Goal: Information Seeking & Learning: Learn about a topic

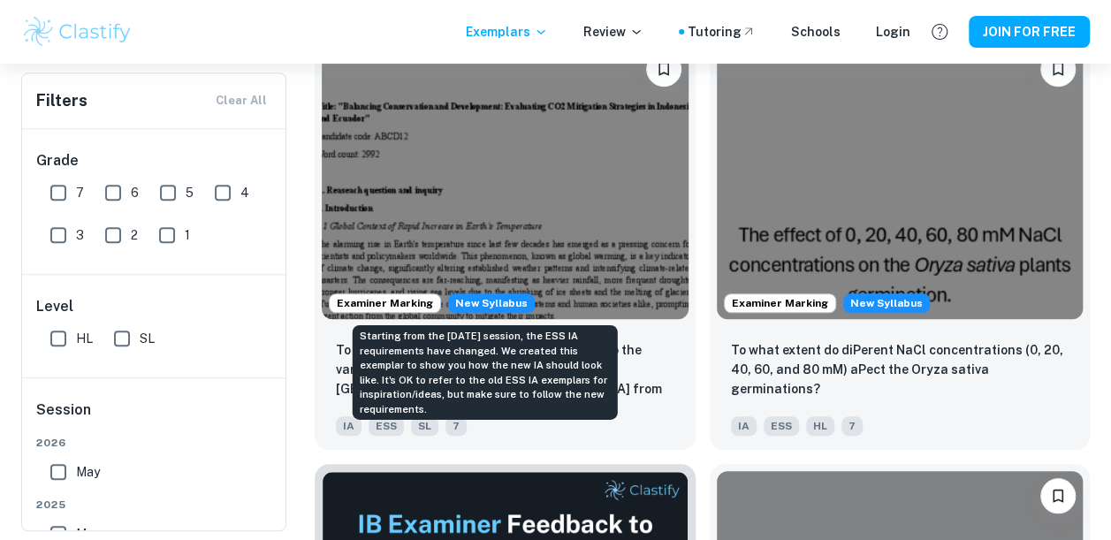
scroll to position [426, 0]
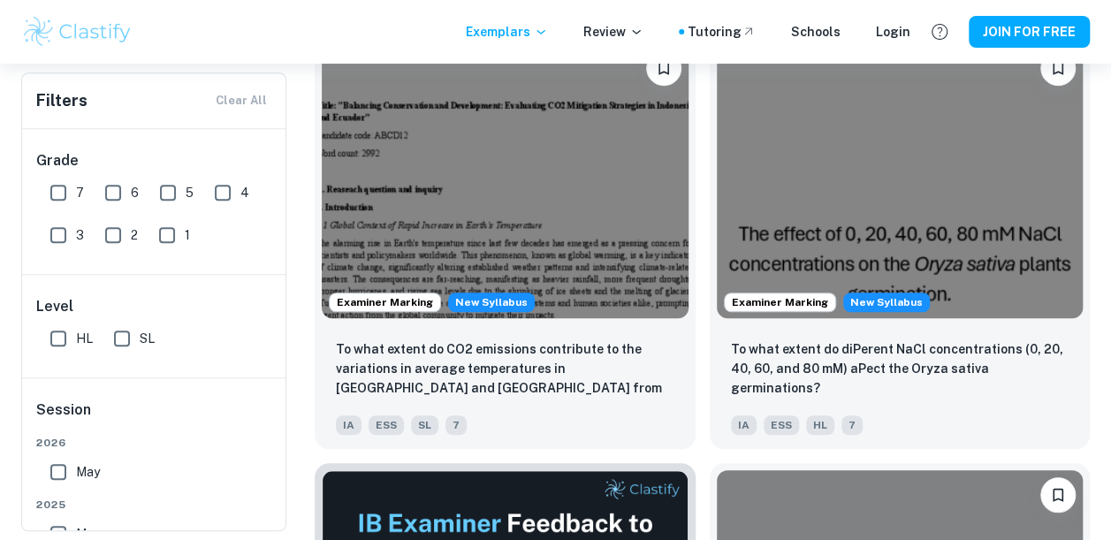
click at [57, 338] on input "HL" at bounding box center [58, 338] width 35 height 35
checkbox input "true"
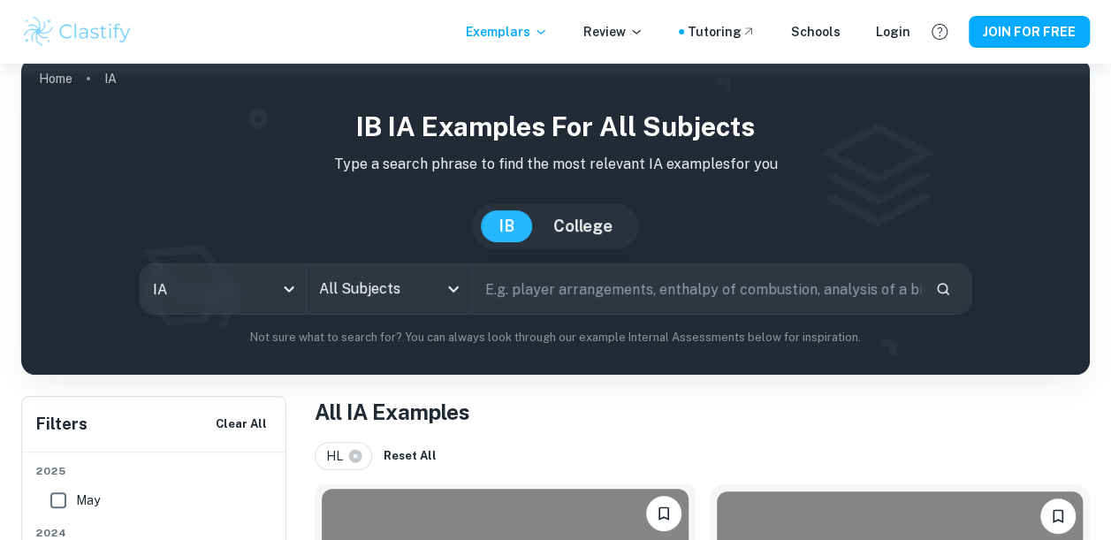
scroll to position [19, 0]
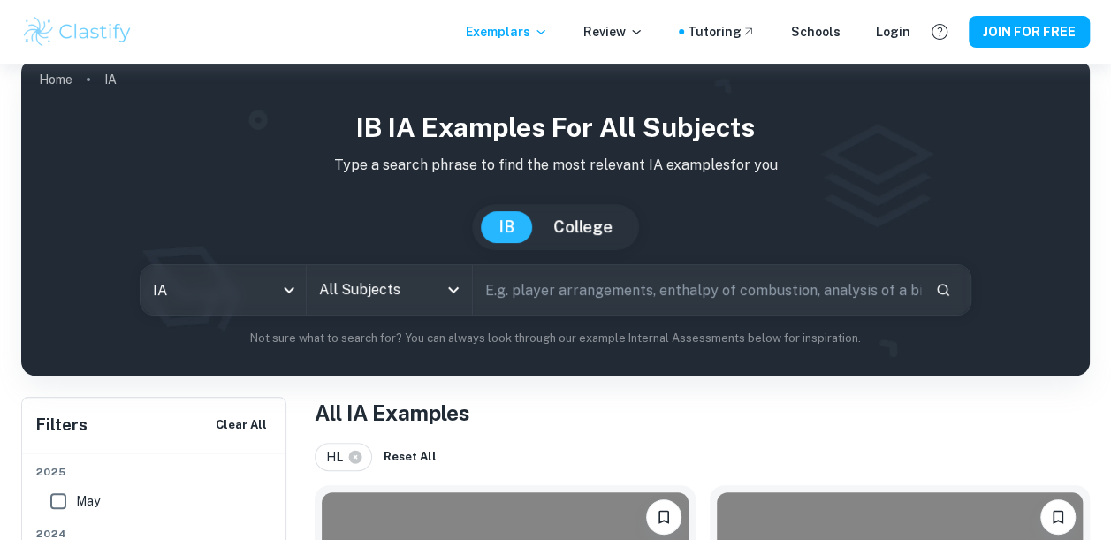
click at [438, 292] on div "All Subjects" at bounding box center [389, 290] width 165 height 50
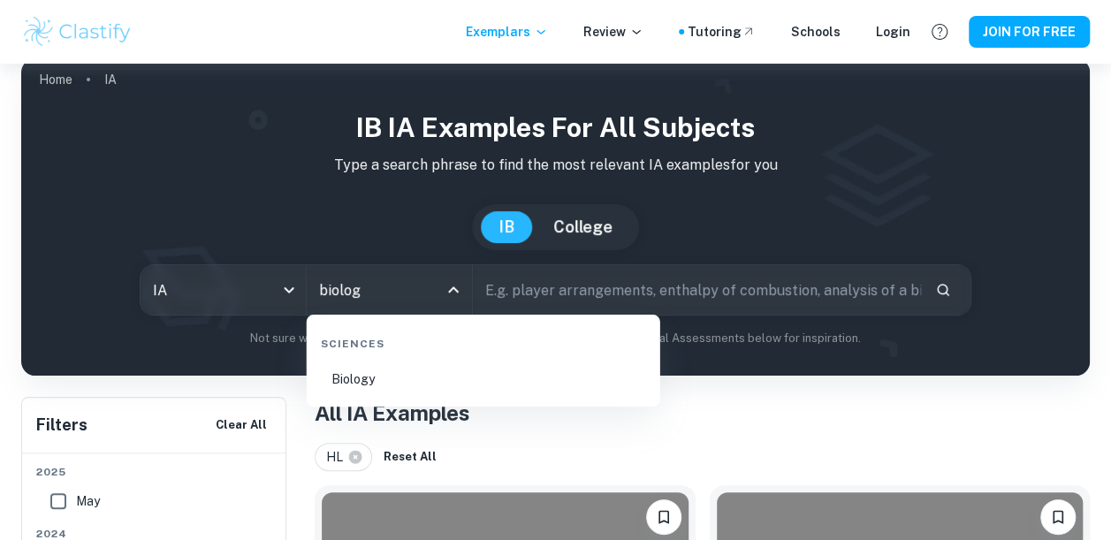
type input "biology"
click at [433, 381] on li "Biology" at bounding box center [483, 379] width 339 height 41
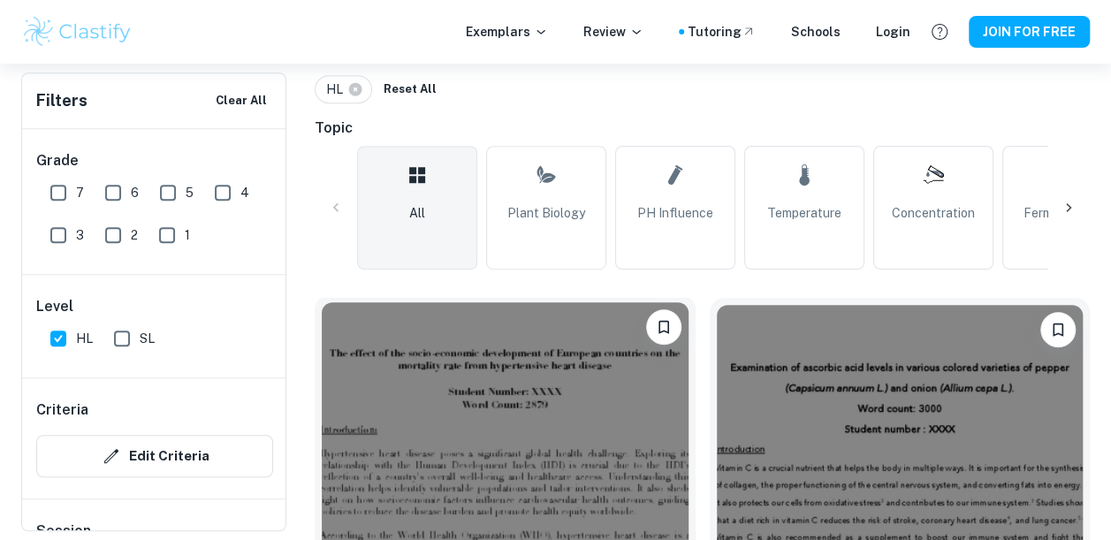
scroll to position [385, 0]
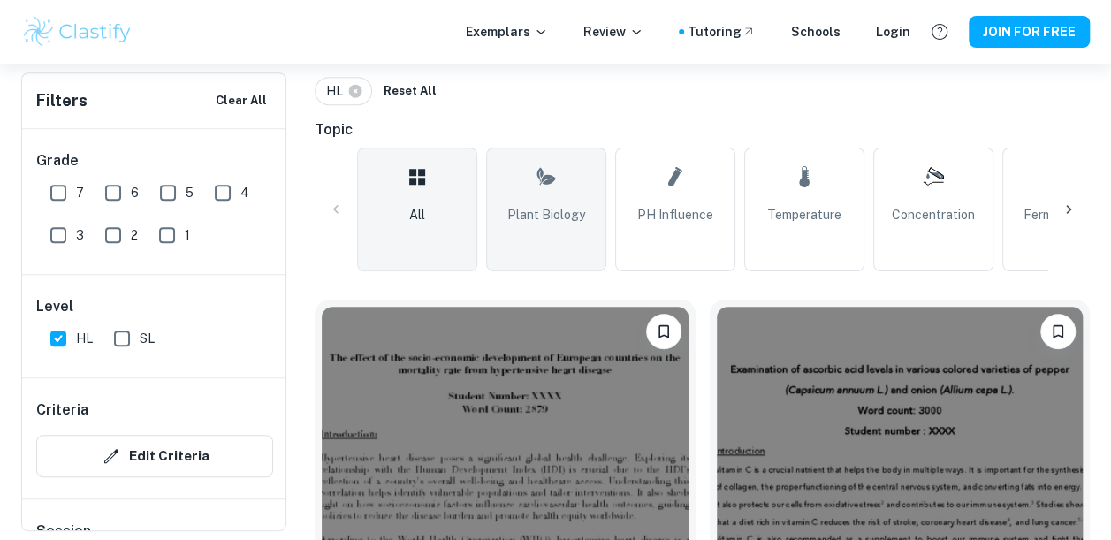
click at [528, 161] on link "Plant Biology" at bounding box center [546, 210] width 120 height 124
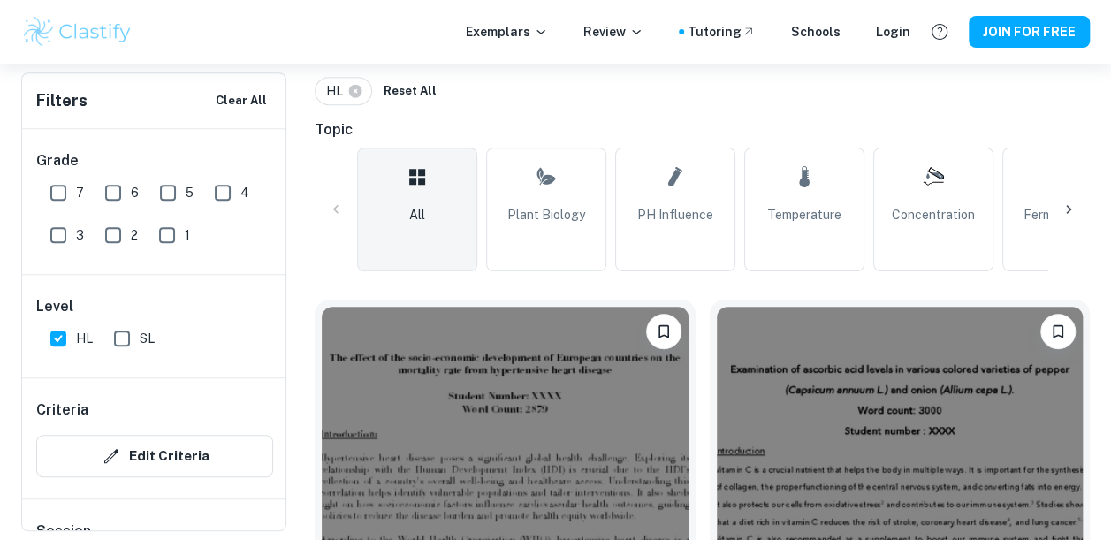
type input "Plant Biology"
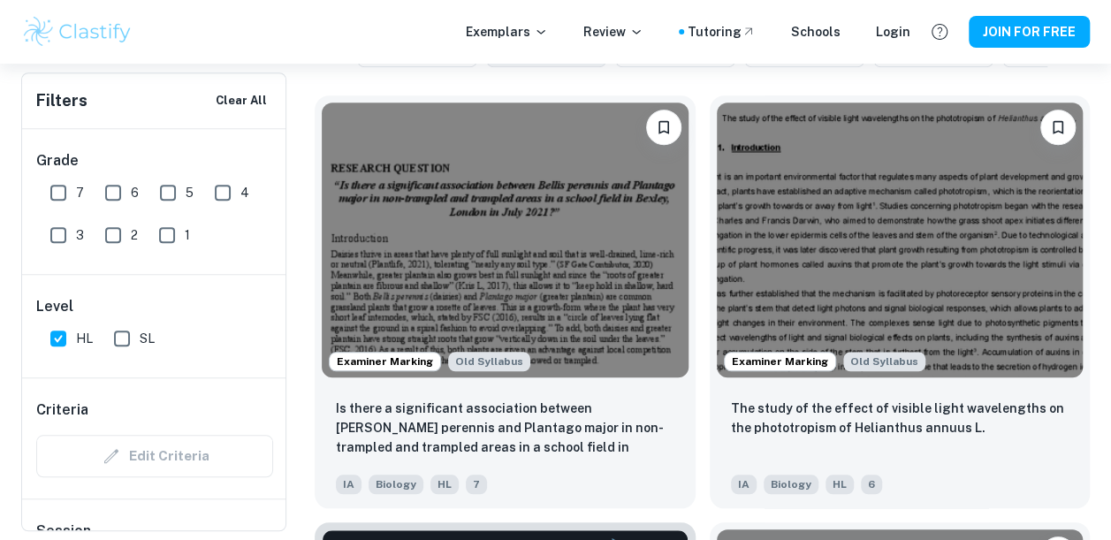
scroll to position [591, 0]
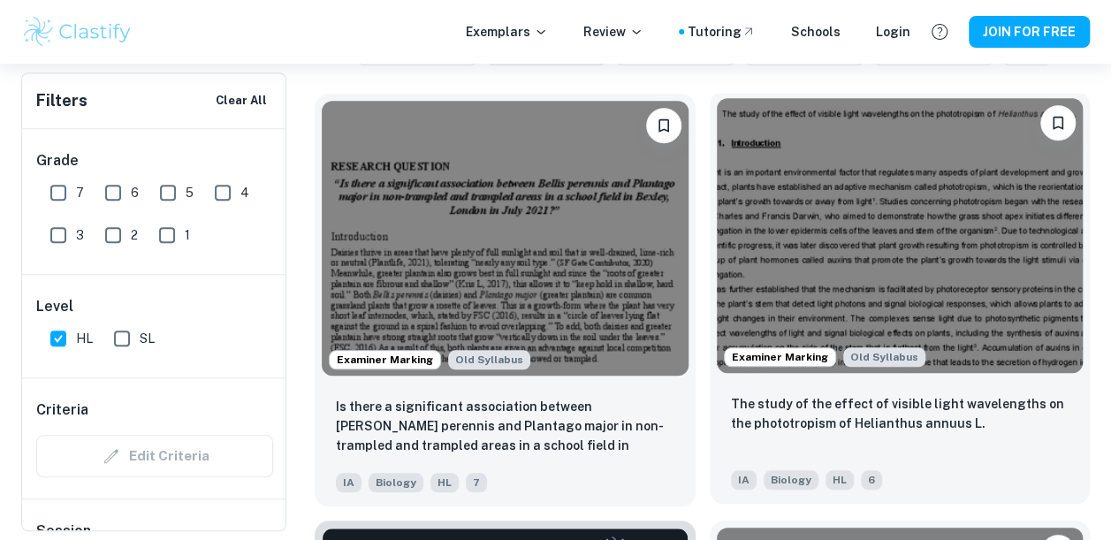
click at [964, 209] on img at bounding box center [900, 235] width 367 height 275
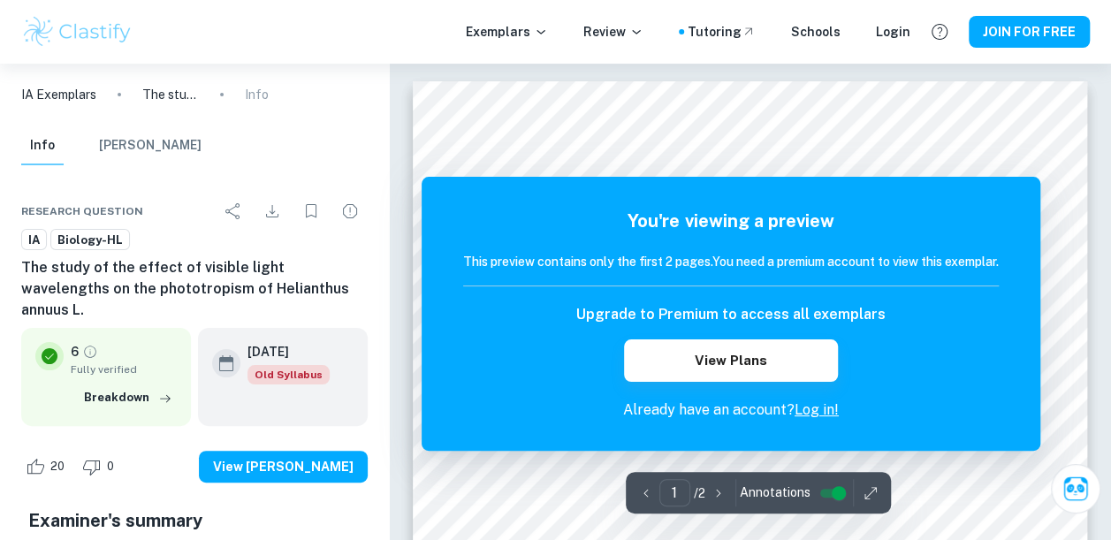
click at [72, 342] on p "6" at bounding box center [75, 351] width 8 height 19
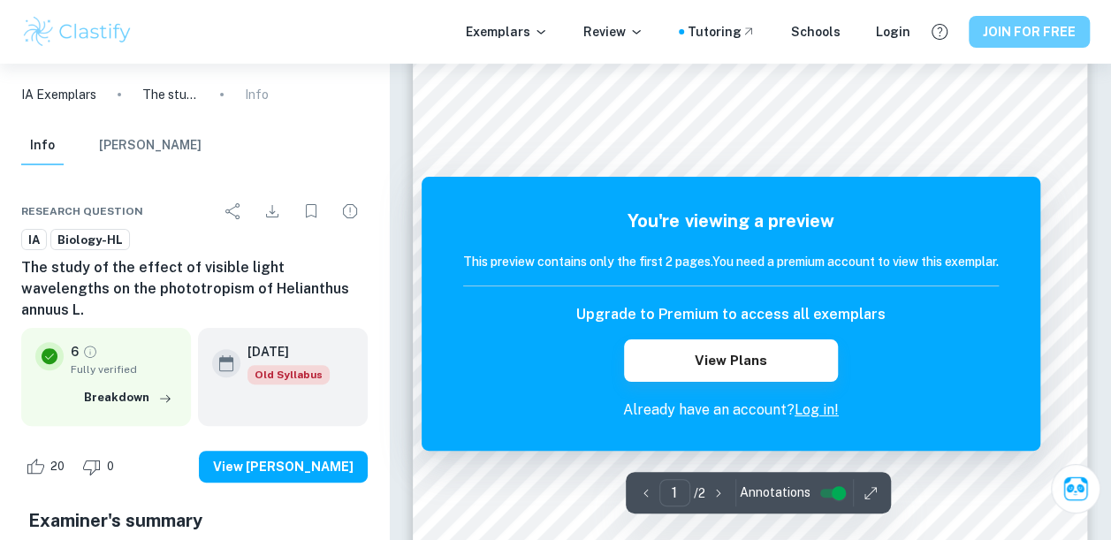
click at [1029, 28] on button "JOIN FOR FREE" at bounding box center [1029, 32] width 121 height 32
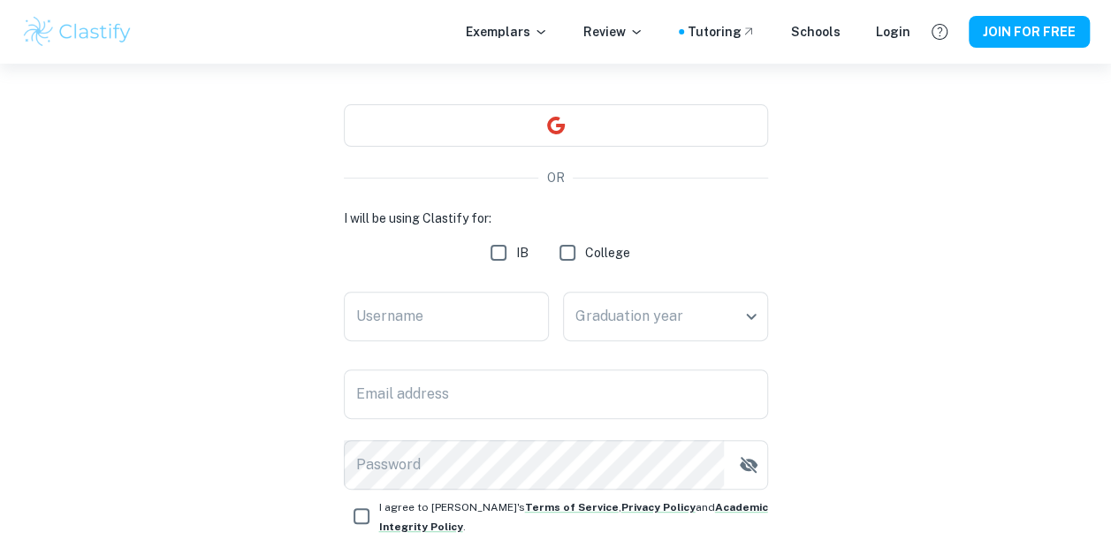
scroll to position [142, 0]
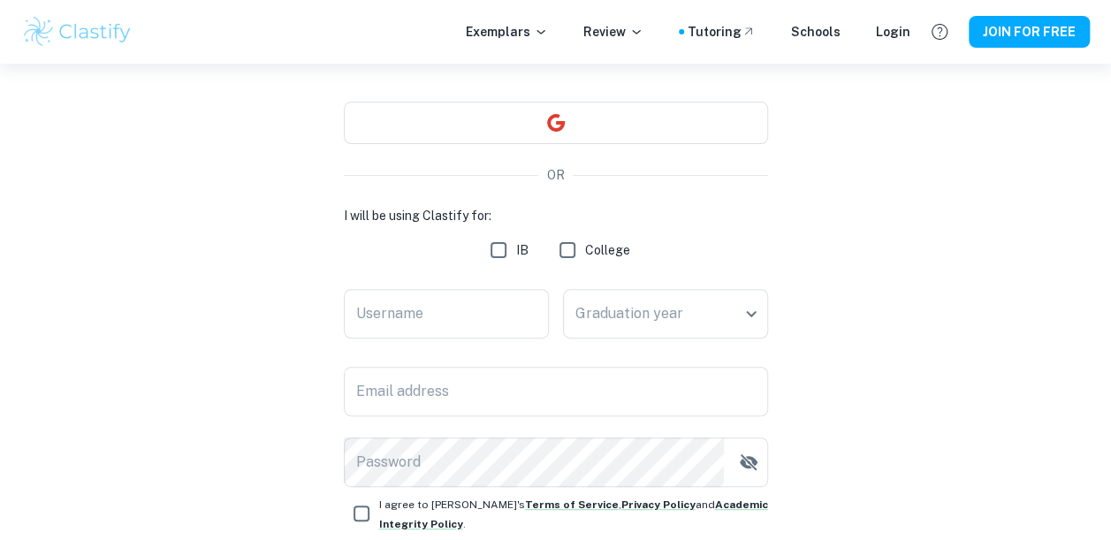
click at [489, 255] on input "IB" at bounding box center [498, 249] width 35 height 35
checkbox input "true"
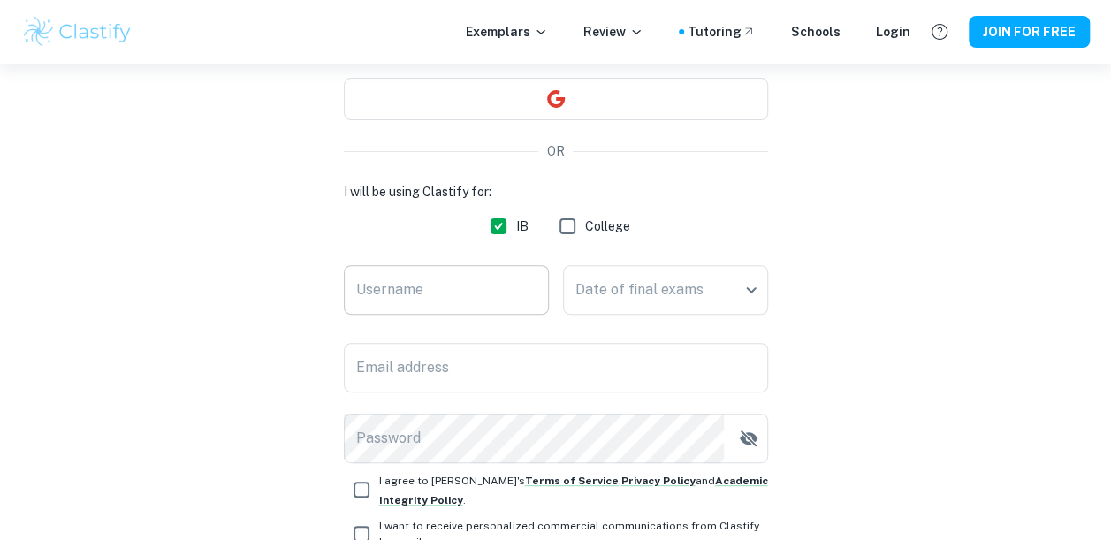
scroll to position [168, 0]
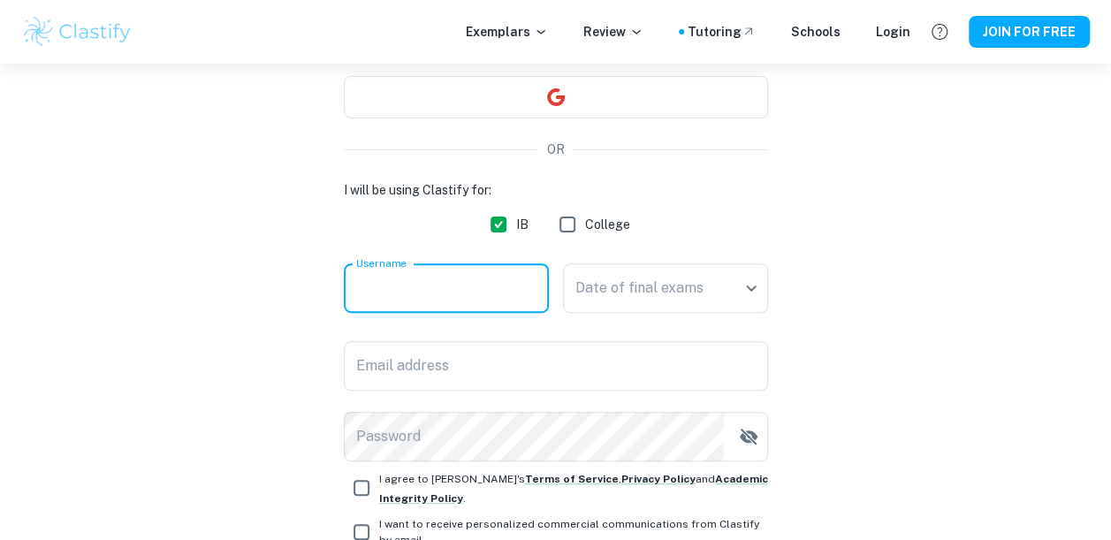
click at [474, 288] on input "Username" at bounding box center [446, 288] width 205 height 50
type input "krithik"
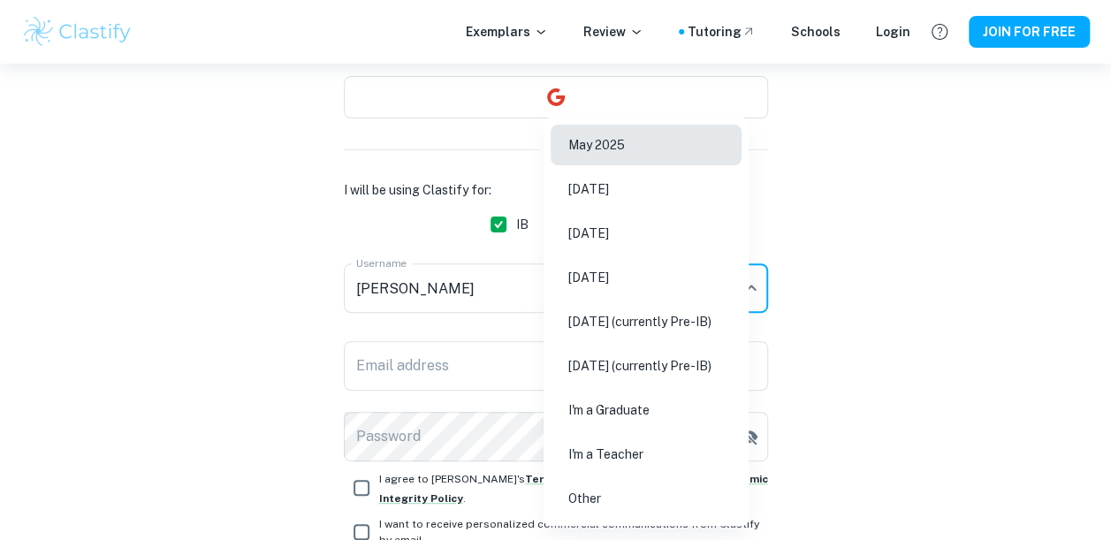
click at [661, 294] on body "We value your privacy We use cookies to enhance your browsing experience, serve…" at bounding box center [555, 166] width 1111 height 540
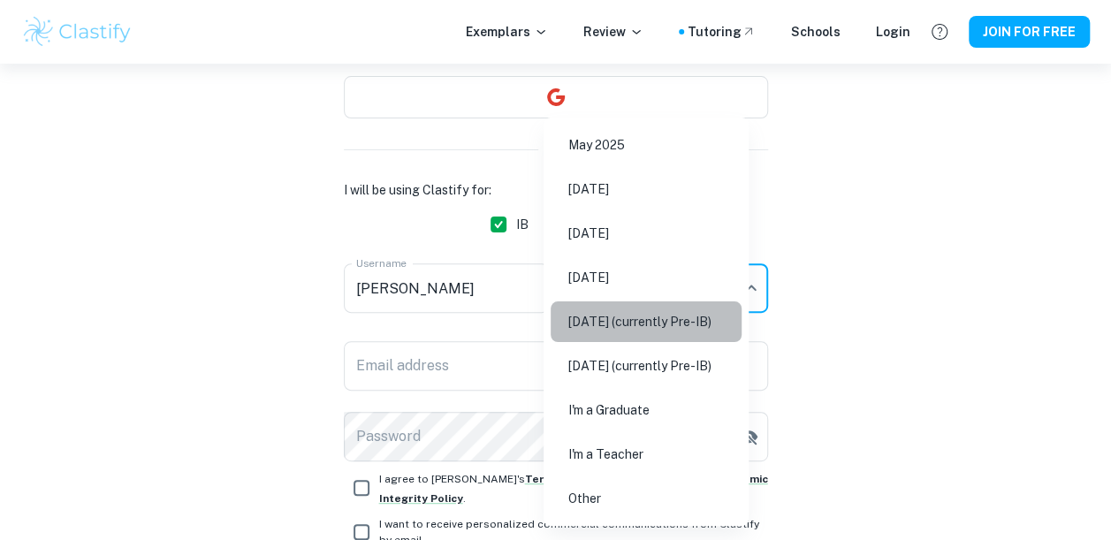
click at [712, 313] on li "May 2027 (currently Pre-IB)" at bounding box center [646, 321] width 191 height 41
type input "M27"
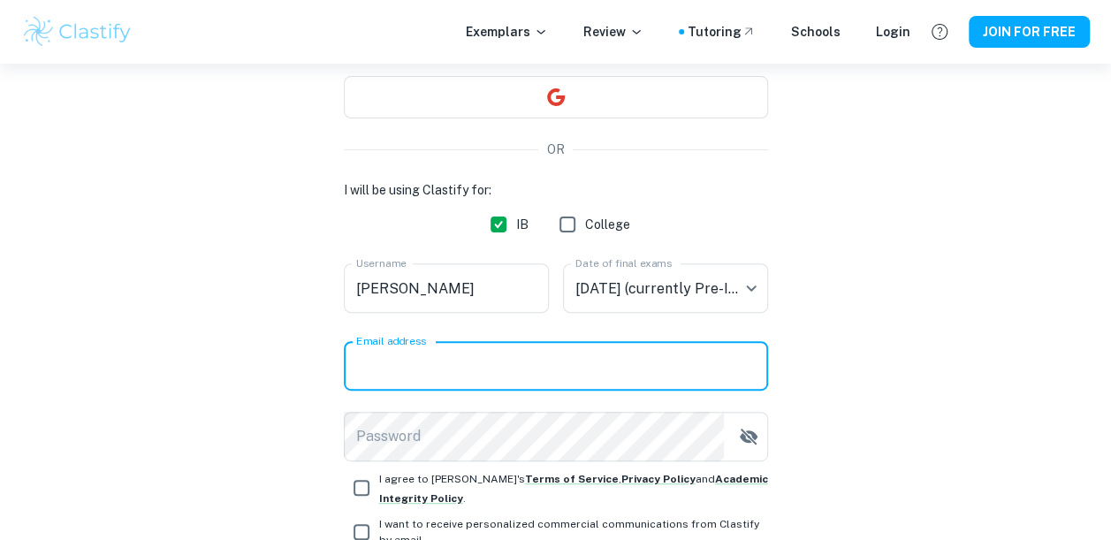
click at [682, 375] on input "Email address" at bounding box center [556, 366] width 424 height 50
type input "krithikdurairaj@gmail.com"
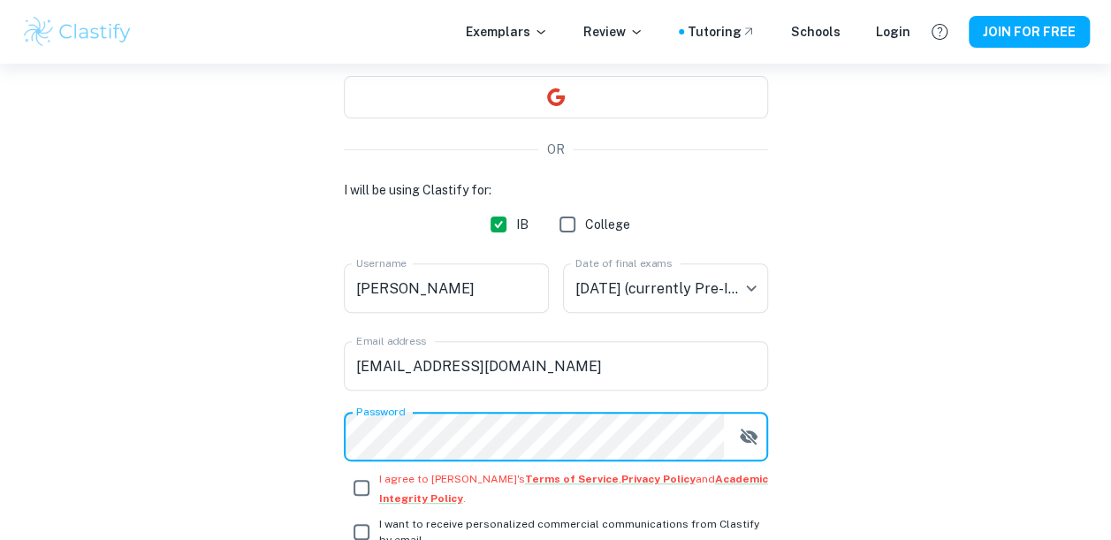
click at [351, 486] on input "I agree to Clastify's Terms of Service , Privacy Policy and Academic Integrity …" at bounding box center [361, 487] width 35 height 35
checkbox input "true"
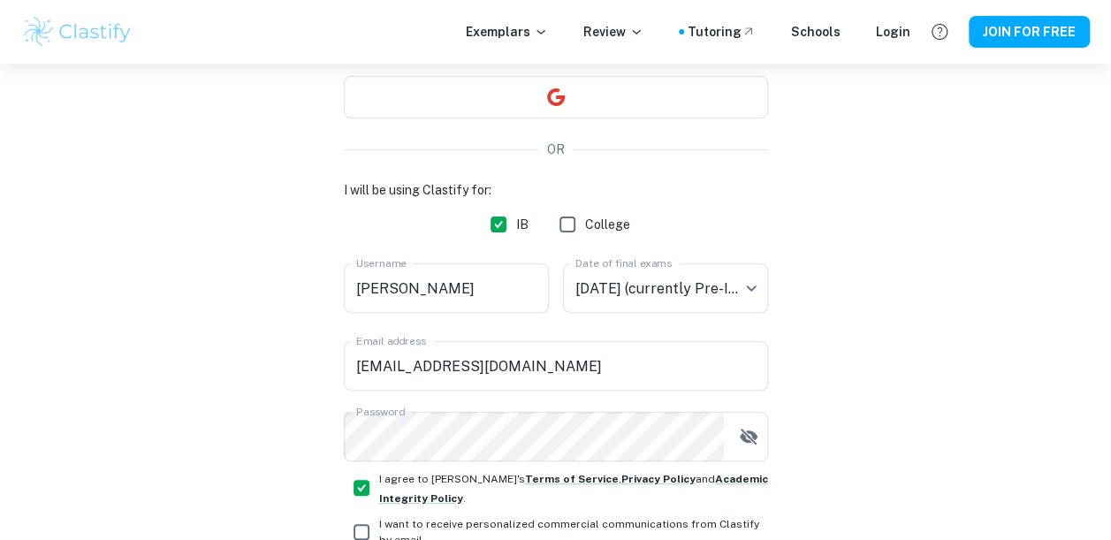
click at [369, 537] on input "I want to receive personalized commercial communications from Clastify by email." at bounding box center [361, 531] width 35 height 35
checkbox input "true"
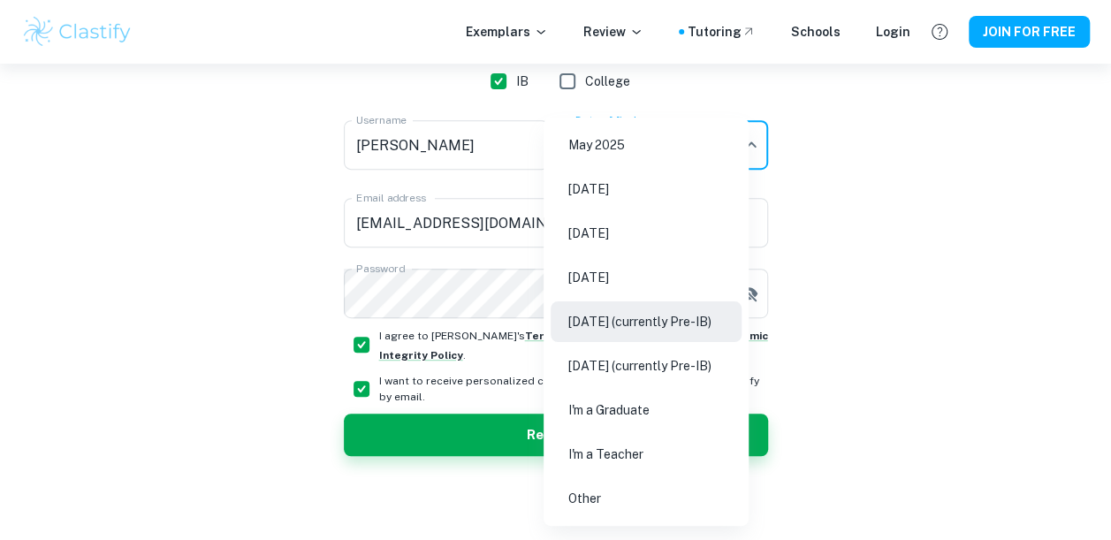
click at [704, 133] on body "We value your privacy We use cookies to enhance your browsing experience, serve…" at bounding box center [555, 22] width 1111 height 540
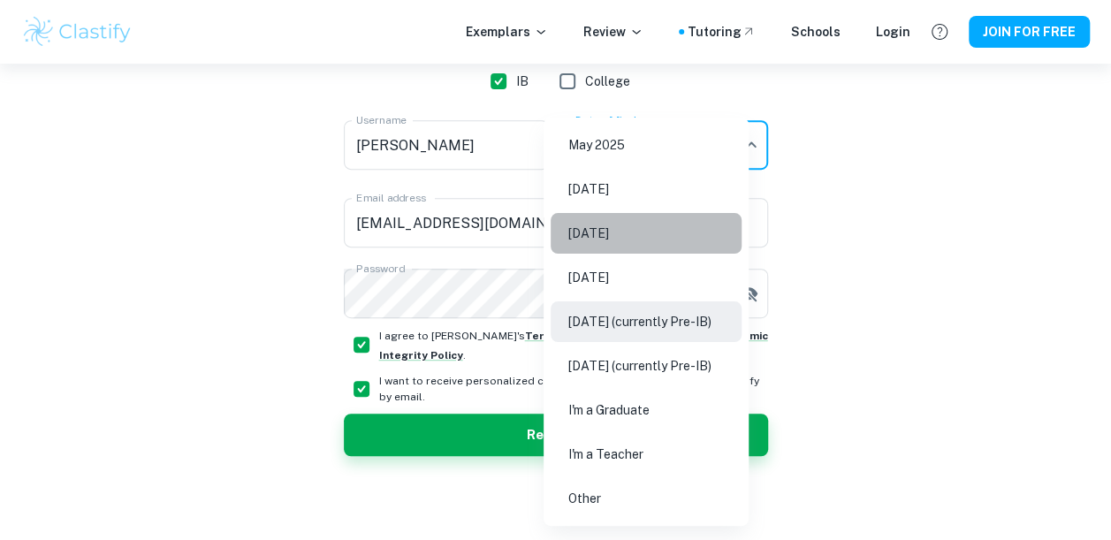
click at [694, 239] on li "May 2026" at bounding box center [646, 233] width 191 height 41
type input "M26"
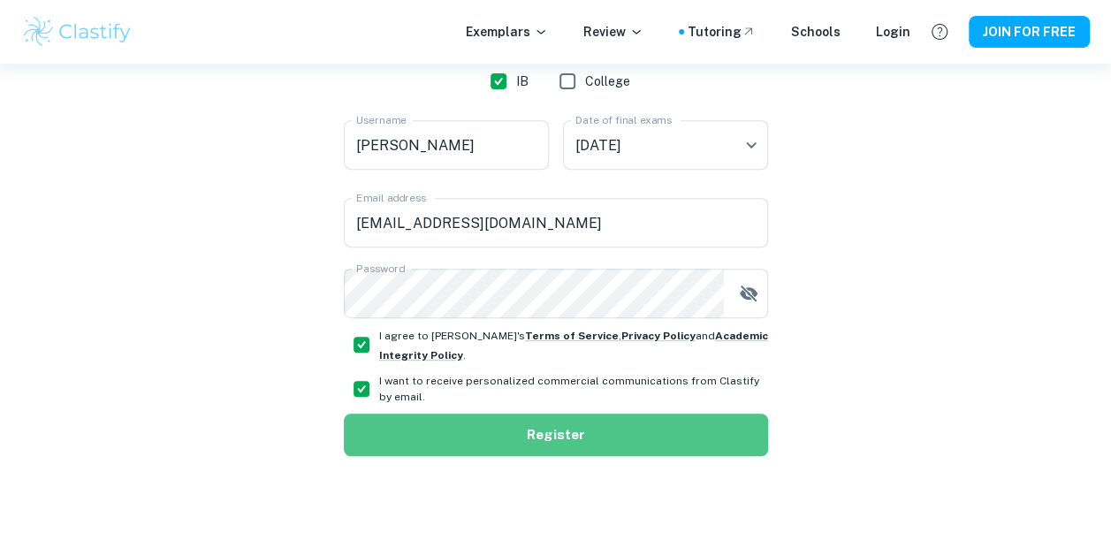
click at [593, 434] on button "Register" at bounding box center [556, 435] width 424 height 42
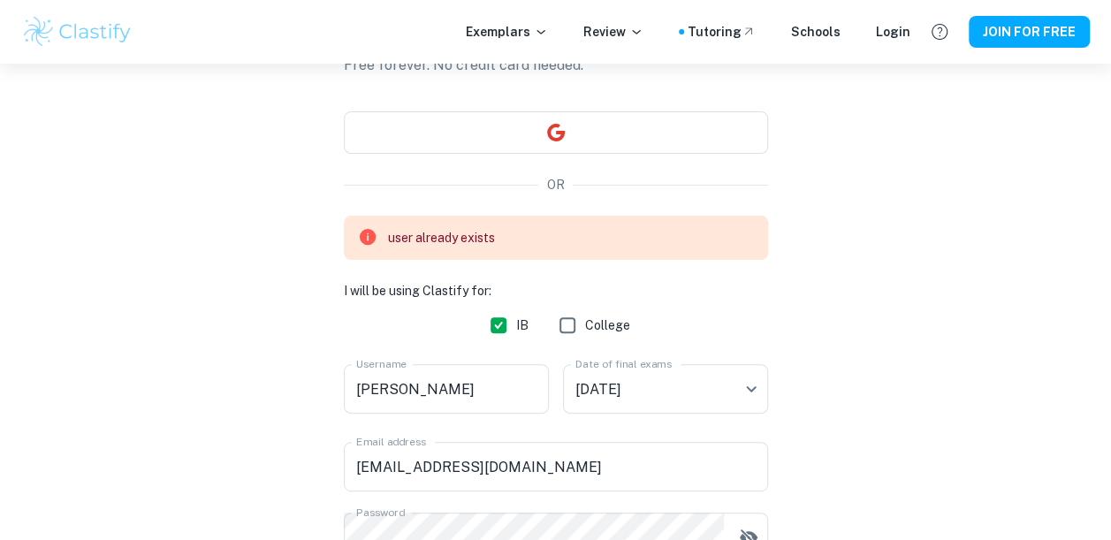
scroll to position [131, 0]
click at [449, 394] on input "krithik" at bounding box center [446, 391] width 205 height 50
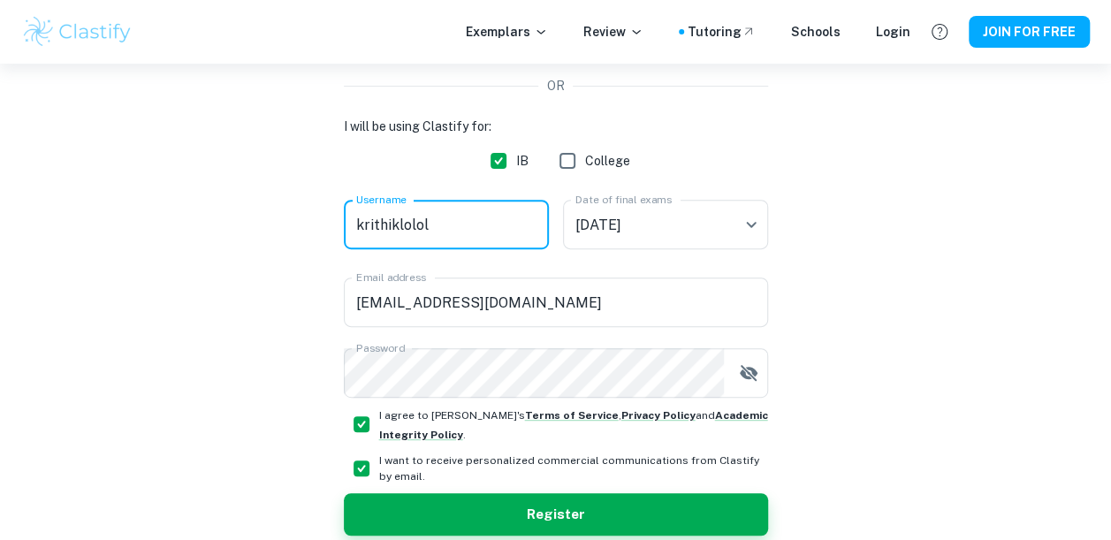
scroll to position [311, 0]
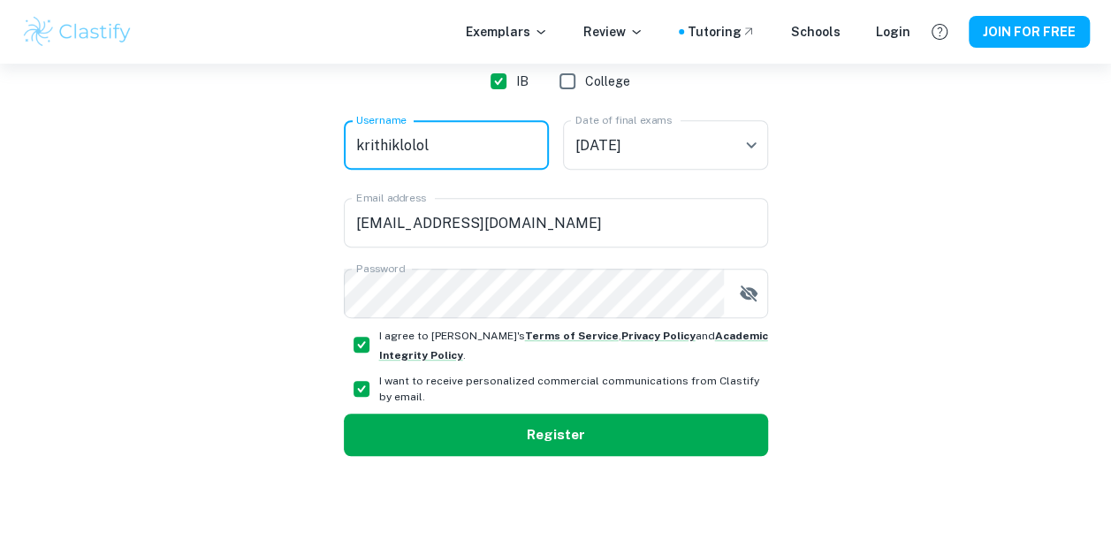
type input "krithiklolol"
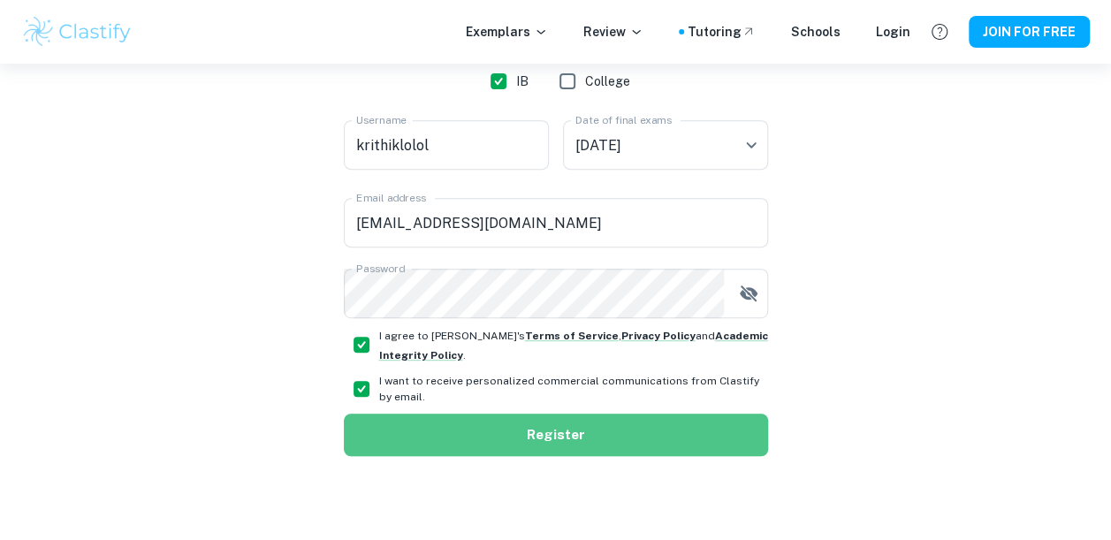
click at [460, 428] on button "Register" at bounding box center [556, 435] width 424 height 42
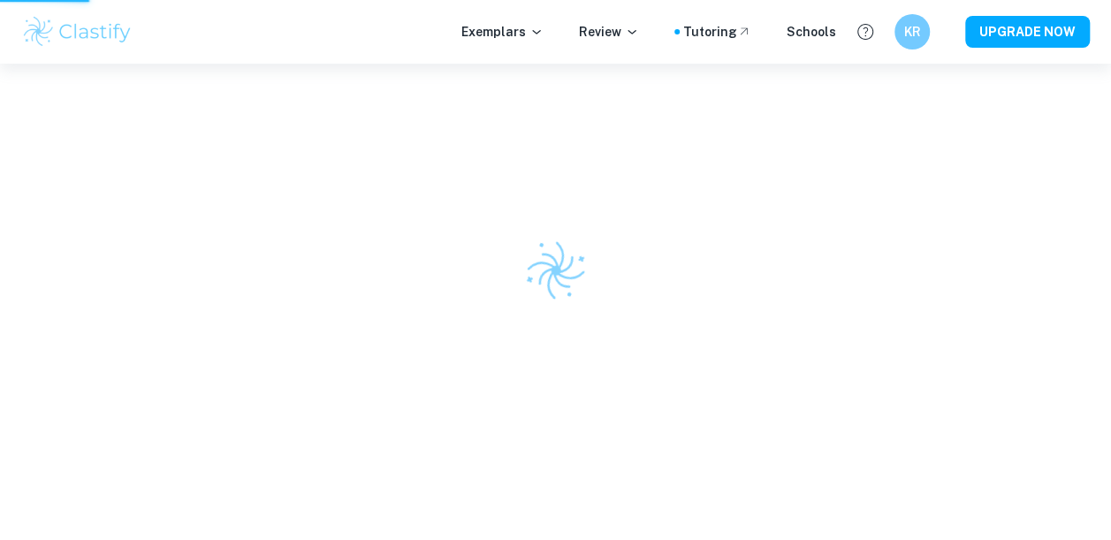
scroll to position [64, 0]
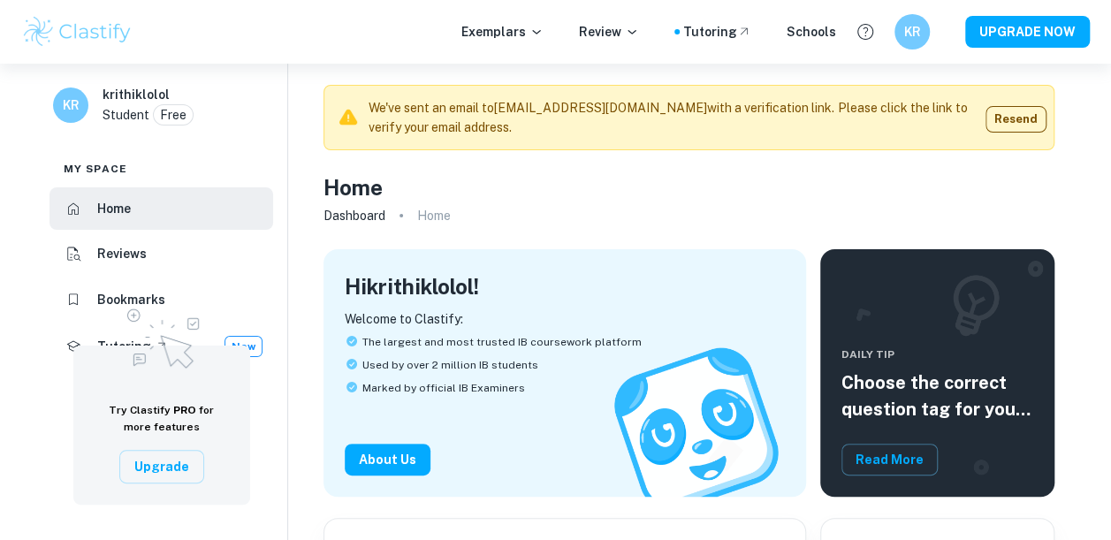
click at [119, 28] on img at bounding box center [77, 31] width 112 height 35
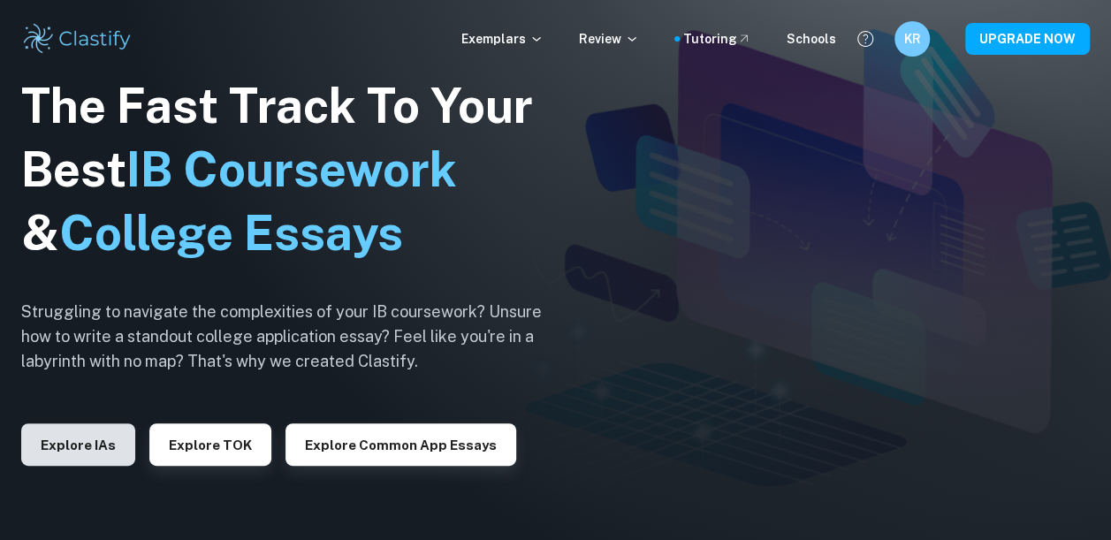
click at [89, 449] on button "Explore IAs" at bounding box center [78, 444] width 114 height 42
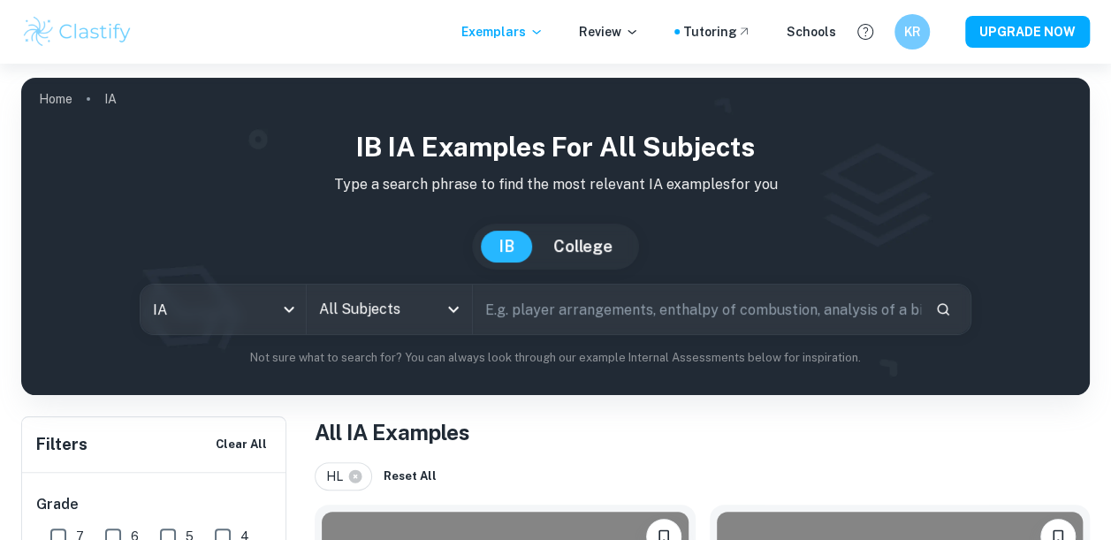
click at [407, 293] on input "All Subjects" at bounding box center [376, 310] width 123 height 34
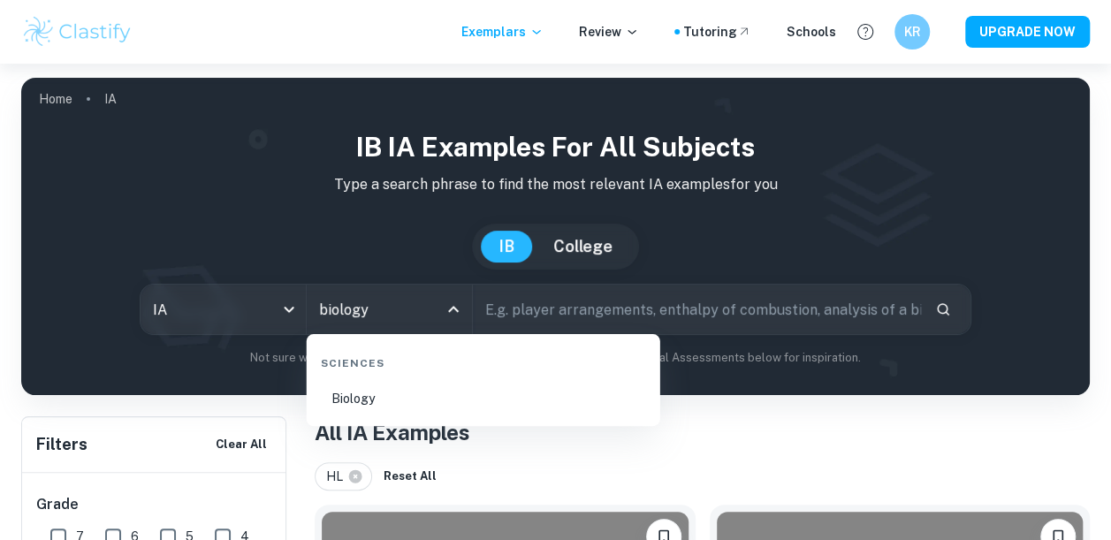
type input "biology"
click at [453, 401] on li "Biology" at bounding box center [483, 398] width 339 height 41
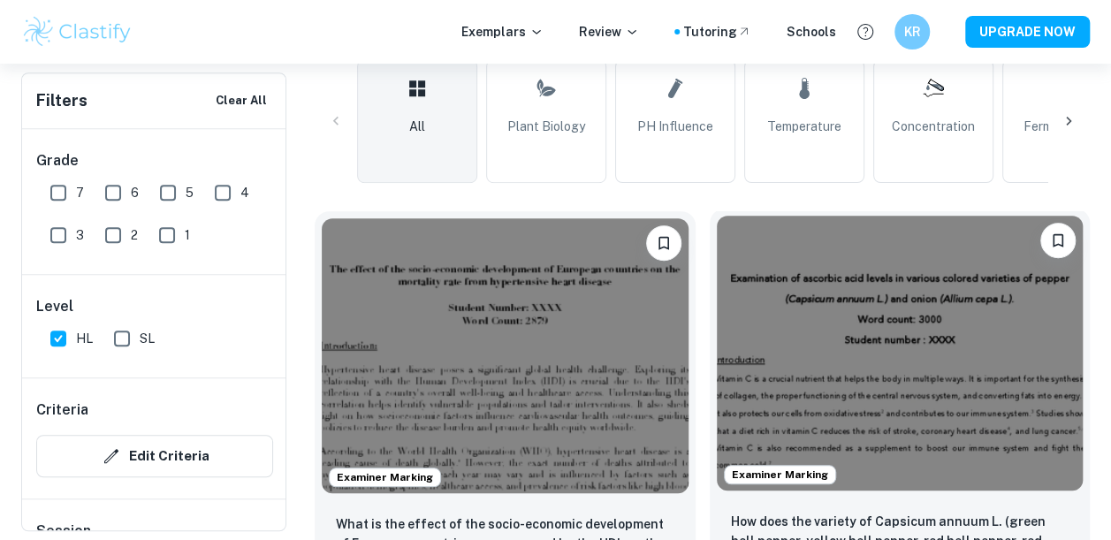
scroll to position [448, 0]
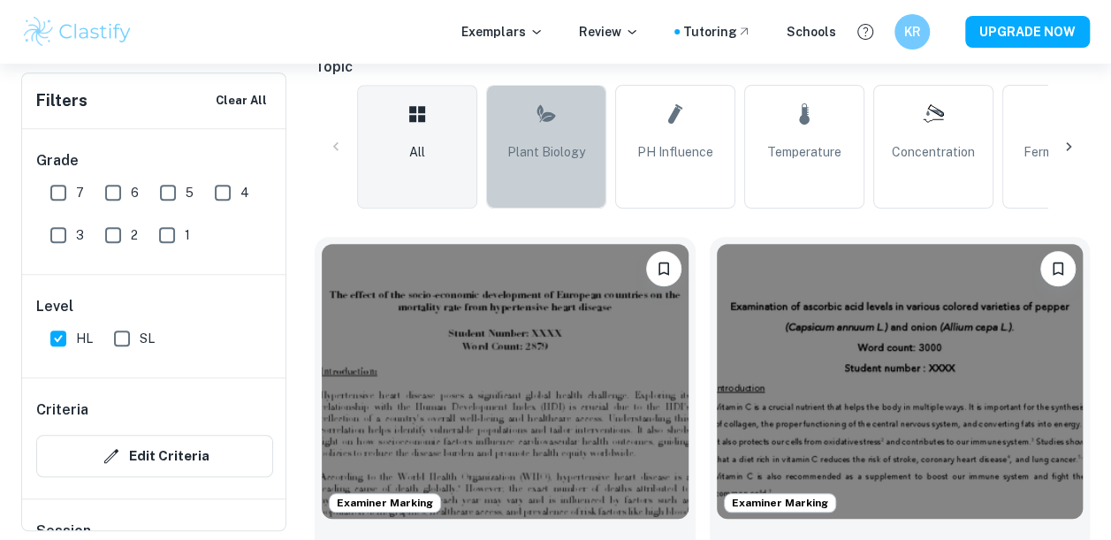
click at [495, 168] on link "Plant Biology" at bounding box center [546, 147] width 120 height 124
type input "Plant Biology"
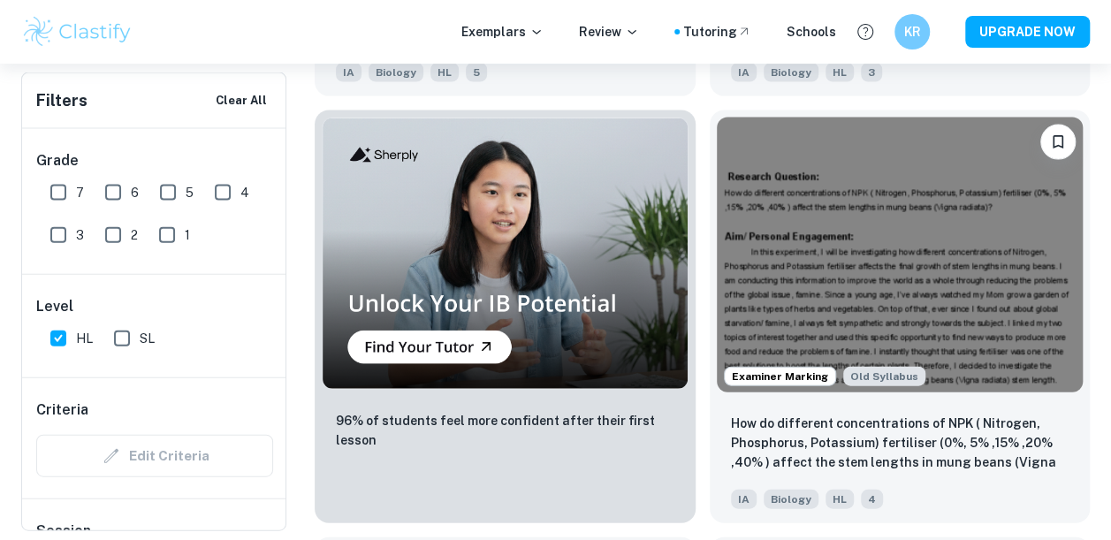
scroll to position [1863, 0]
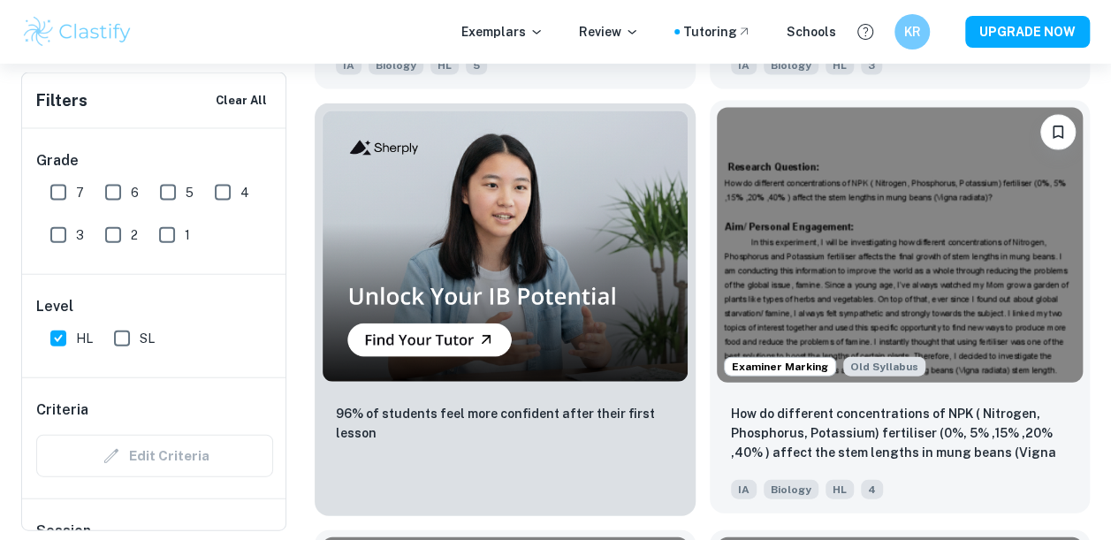
click at [933, 239] on img at bounding box center [900, 245] width 367 height 275
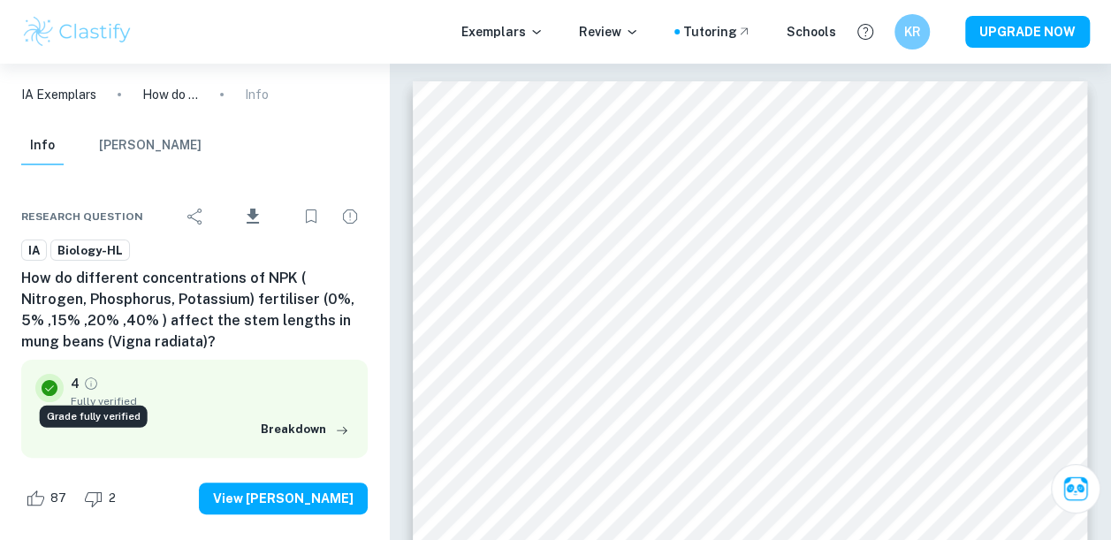
click at [90, 380] on icon "Grade fully verified" at bounding box center [91, 384] width 16 height 16
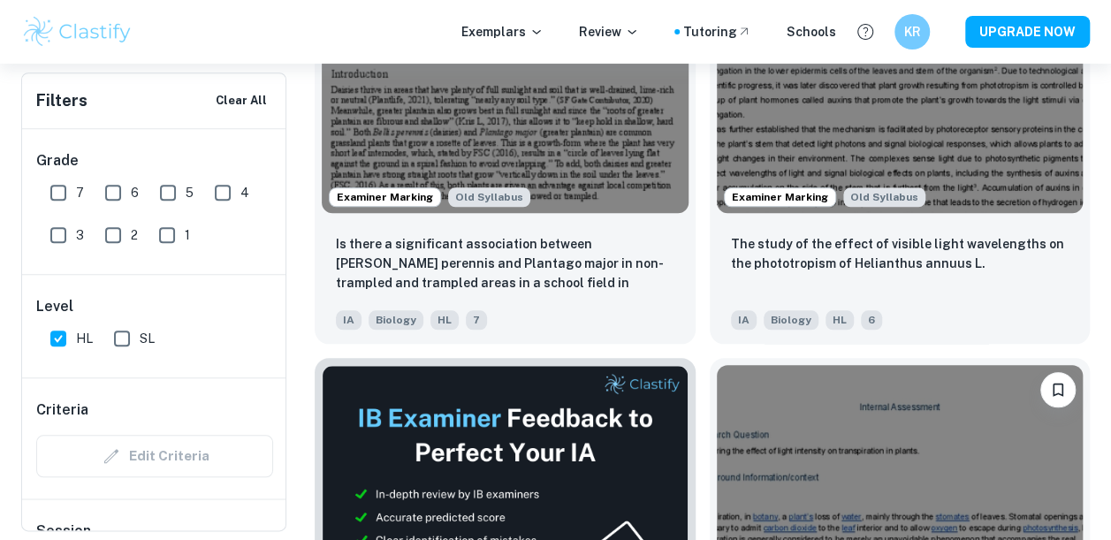
scroll to position [753, 0]
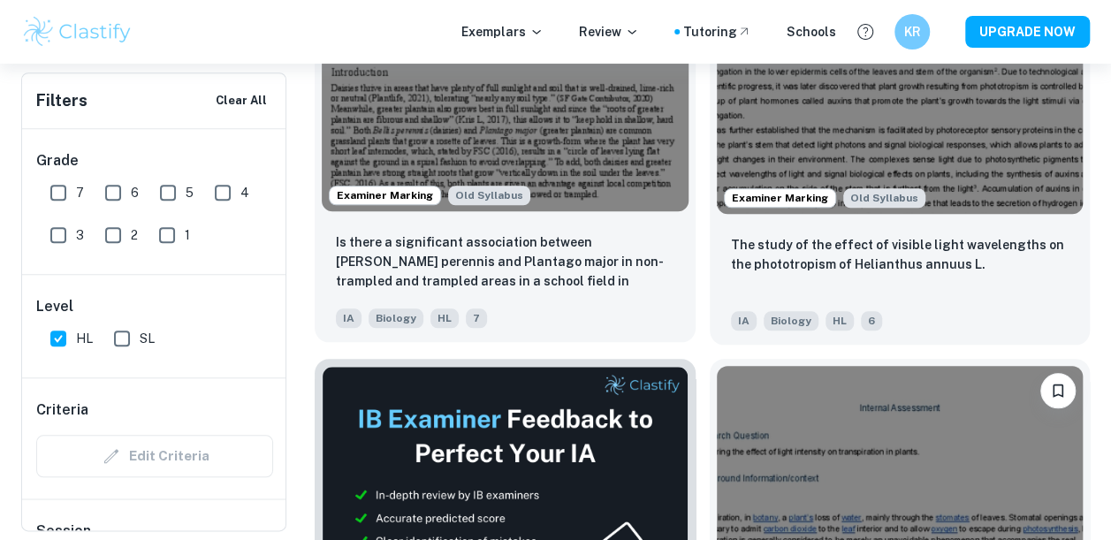
click at [543, 139] on img at bounding box center [505, 73] width 367 height 275
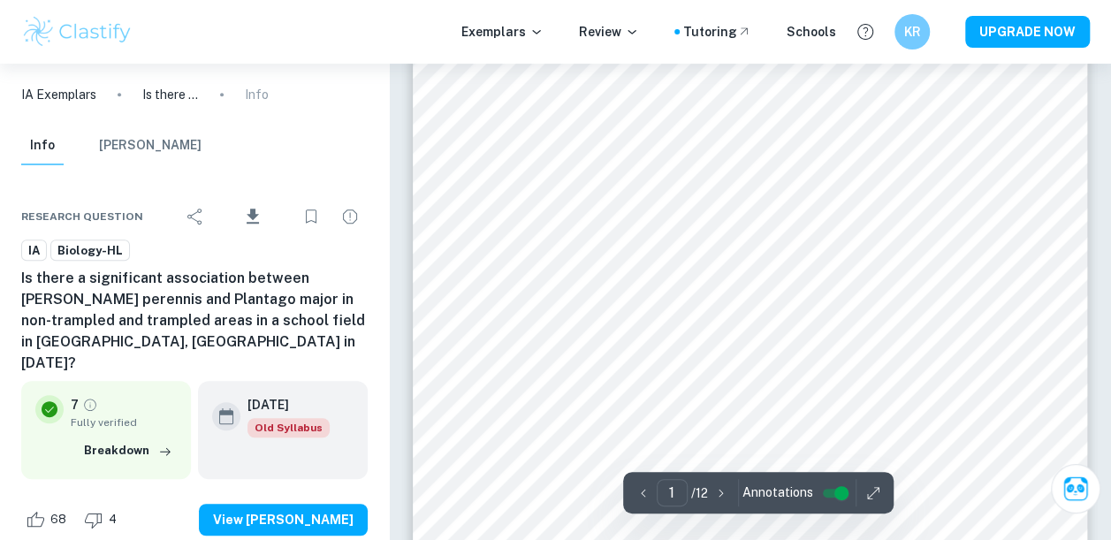
scroll to position [333, 0]
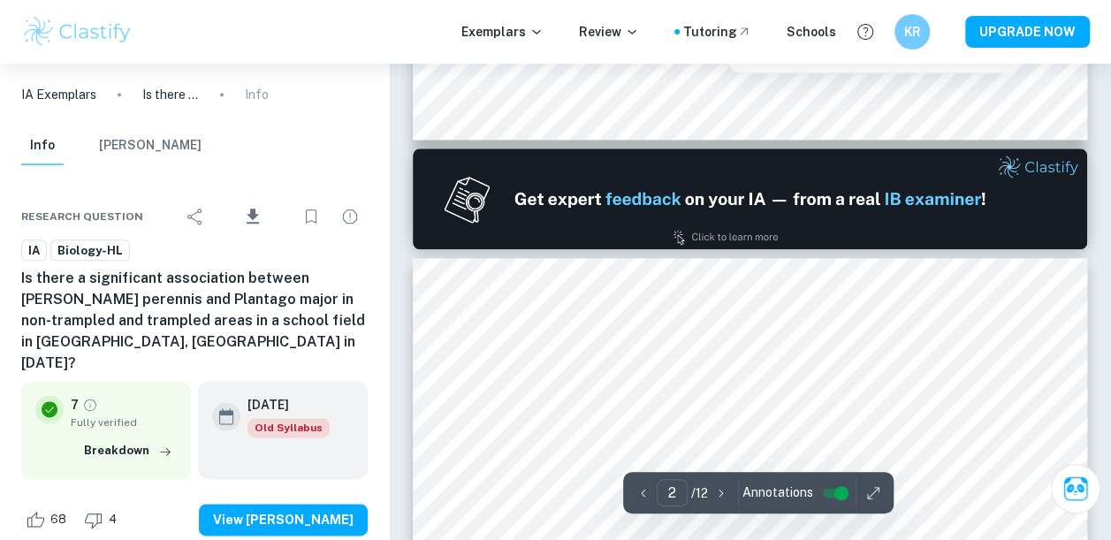
type input "1"
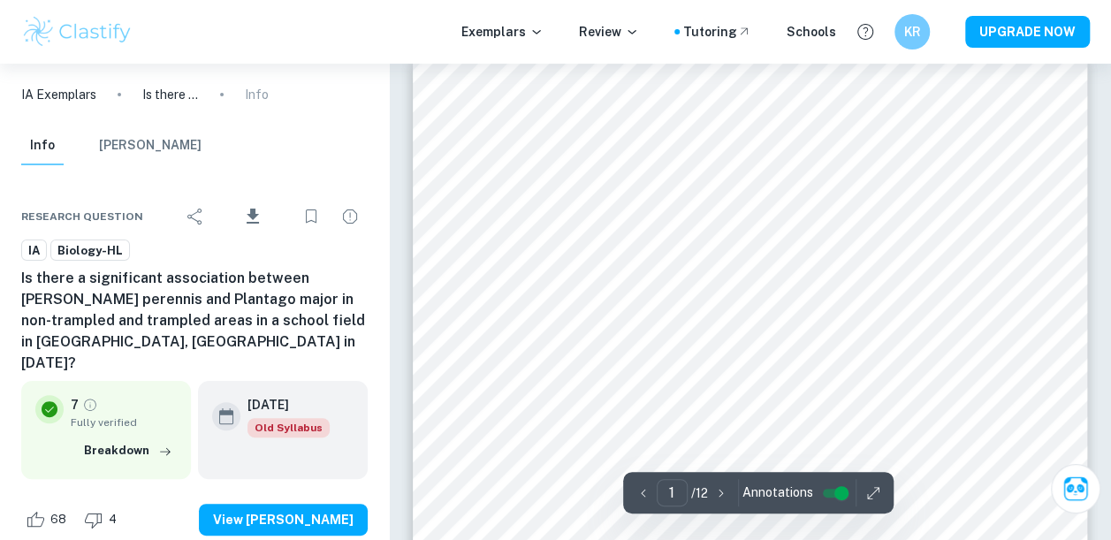
scroll to position [0, 0]
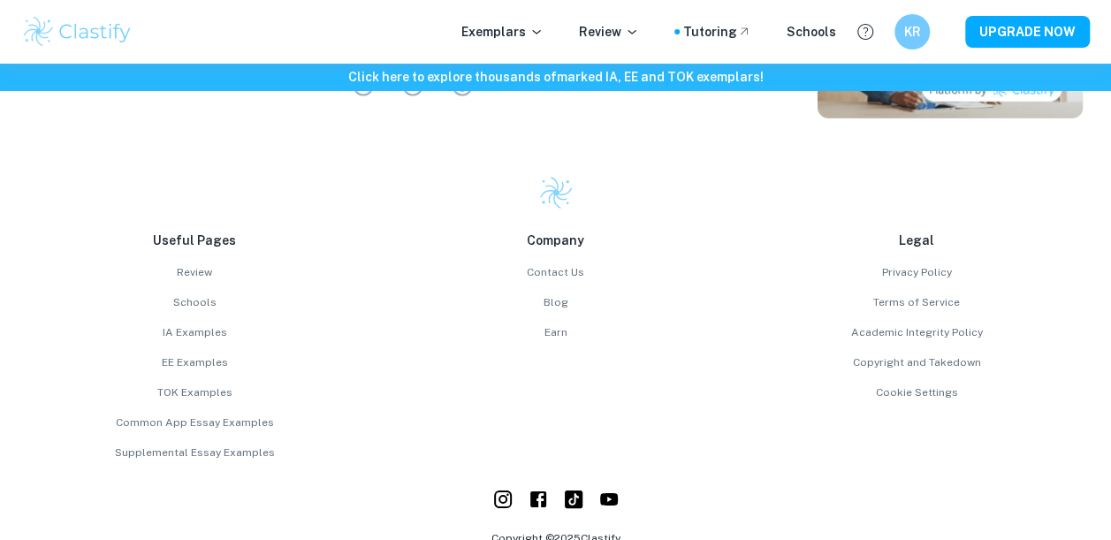
scroll to position [3064, 0]
